Goal: Task Accomplishment & Management: Manage account settings

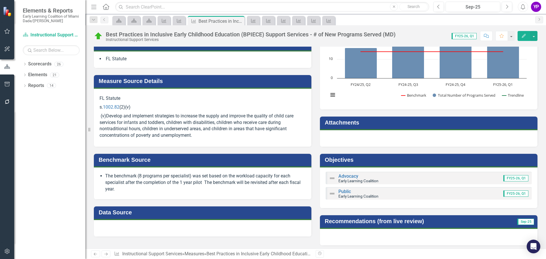
scroll to position [94, 0]
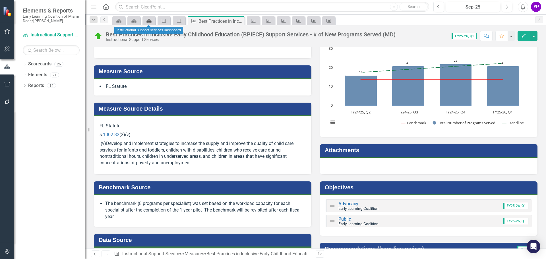
click at [149, 22] on icon "Scorecard" at bounding box center [149, 20] width 6 height 5
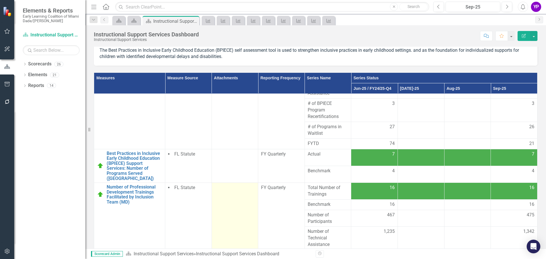
scroll to position [80, 0]
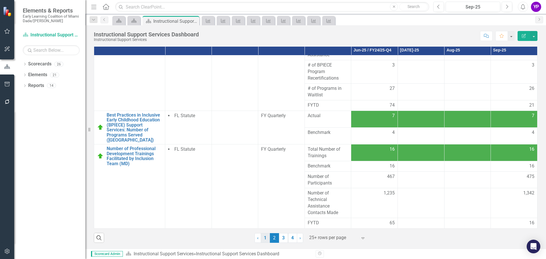
click at [261, 240] on link "1" at bounding box center [265, 238] width 9 height 10
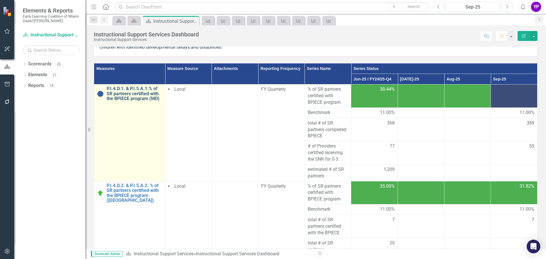
scroll to position [23, 0]
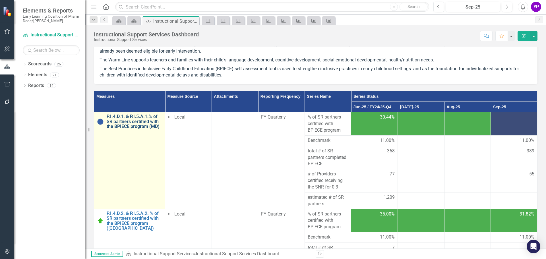
click at [135, 126] on link "P.I.4.D.1. & P.I.5.A.1.% of SR partners certified with the BPIECE program (MD)" at bounding box center [134, 121] width 55 height 15
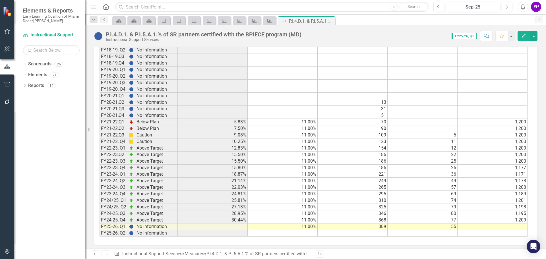
scroll to position [379, 0]
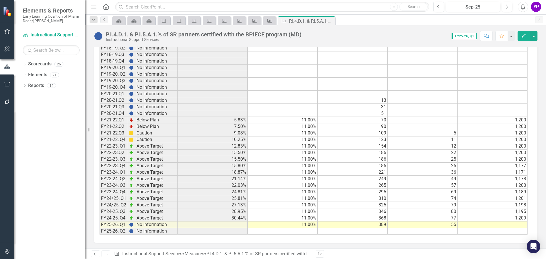
click at [440, 211] on td "80" at bounding box center [423, 212] width 70 height 7
click at [119, 219] on td "FY24-25, Q4" at bounding box center [114, 218] width 28 height 7
click at [121, 211] on td "FY24-25, Q3" at bounding box center [114, 212] width 28 height 7
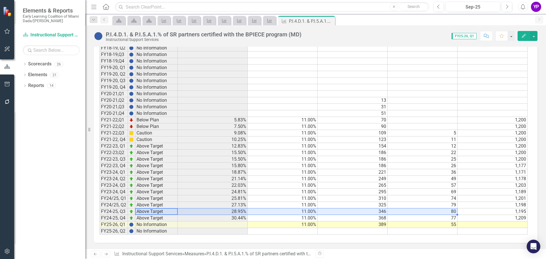
drag, startPoint x: 170, startPoint y: 210, endPoint x: 440, endPoint y: 209, distance: 269.5
click at [440, 209] on div "Period Status % of SR partners certified with BPIECE program Benchmark total # …" at bounding box center [314, 124] width 428 height 221
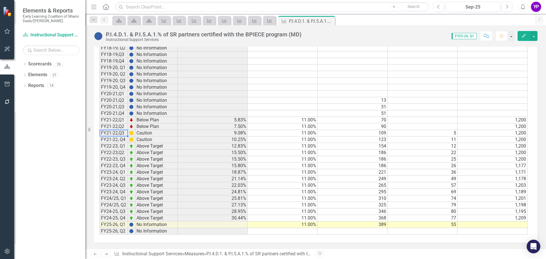
click at [119, 134] on td "FY21-22,Q3" at bounding box center [114, 133] width 28 height 7
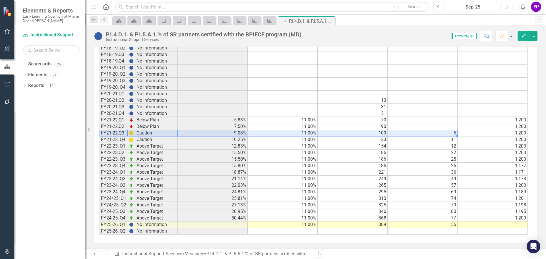
drag, startPoint x: 117, startPoint y: 131, endPoint x: 452, endPoint y: 134, distance: 335.3
click at [452, 134] on div "Period Status % of SR partners certified with BPIECE program Benchmark total # …" at bounding box center [314, 124] width 428 height 221
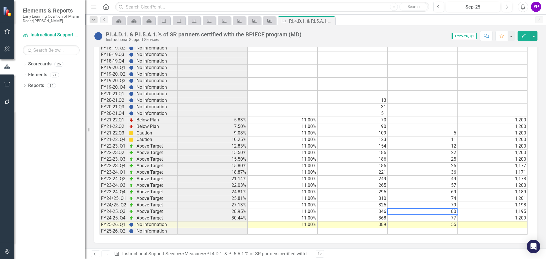
click at [450, 211] on td "80" at bounding box center [423, 212] width 70 height 7
click at [116, 211] on td "FY24-25, Q3" at bounding box center [114, 212] width 28 height 7
click at [119, 218] on td "FY24-25, Q4" at bounding box center [114, 218] width 28 height 7
click at [449, 218] on td "77" at bounding box center [423, 218] width 70 height 7
click at [118, 226] on td "FY25-26, Q1" at bounding box center [114, 225] width 28 height 7
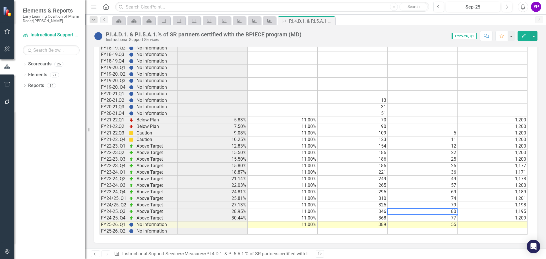
click at [431, 211] on td "80" at bounding box center [423, 212] width 70 height 7
click at [431, 215] on td "77" at bounding box center [423, 218] width 70 height 7
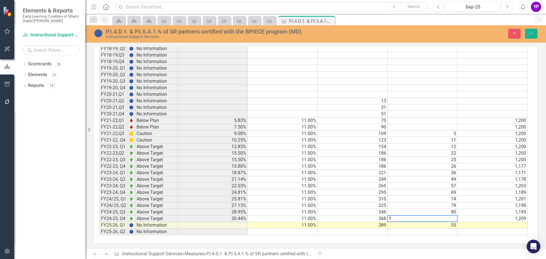
scroll to position [379, 0]
type textarea "108"
click at [533, 34] on icon "Save" at bounding box center [531, 33] width 5 height 4
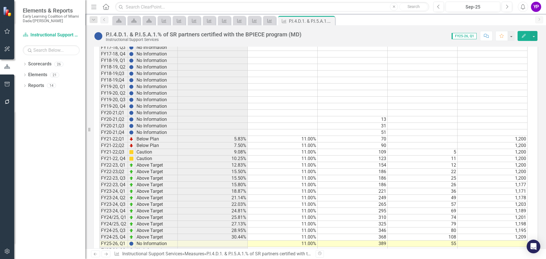
scroll to position [379, 0]
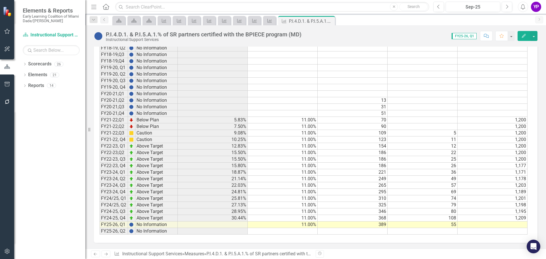
click at [116, 219] on td "FY24-25, Q4" at bounding box center [114, 218] width 28 height 7
click at [450, 218] on td "108" at bounding box center [423, 218] width 70 height 7
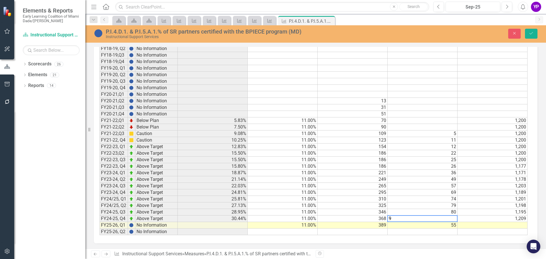
scroll to position [379, 0]
type textarea "97"
click at [533, 32] on icon "Save" at bounding box center [531, 33] width 5 height 4
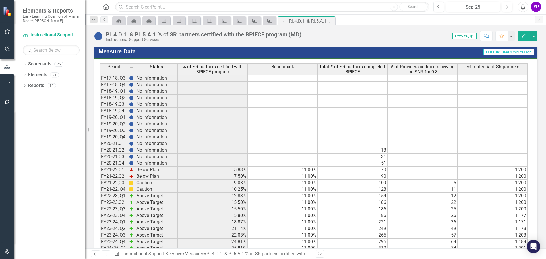
scroll to position [379, 0]
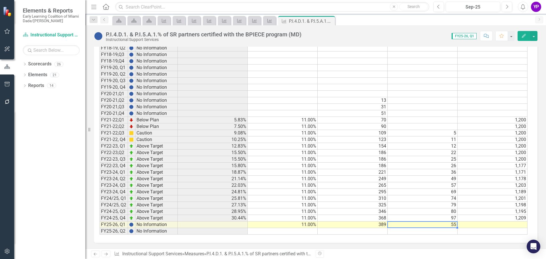
click at [441, 224] on td "55" at bounding box center [423, 225] width 70 height 7
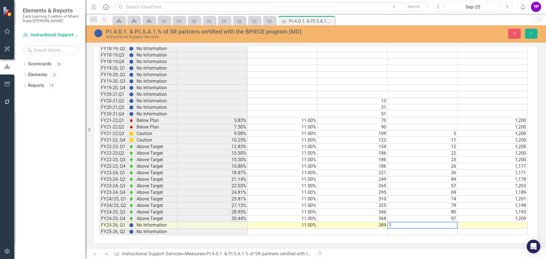
scroll to position [379, 0]
type textarea "122"
click at [533, 36] on button "Save" at bounding box center [531, 34] width 13 height 10
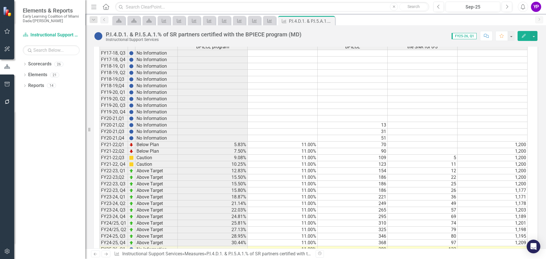
scroll to position [379, 0]
